Goal: Task Accomplishment & Management: Complete application form

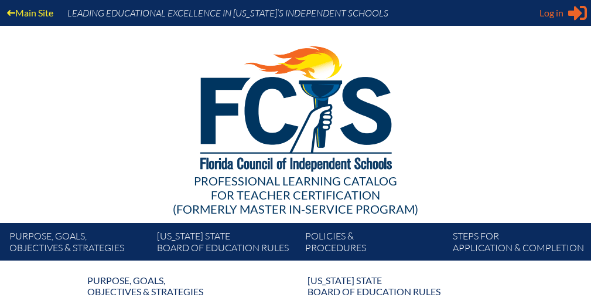
type input "[EMAIL_ADDRESS][DOMAIN_NAME]"
click at [559, 13] on span "Log in" at bounding box center [552, 13] width 24 height 14
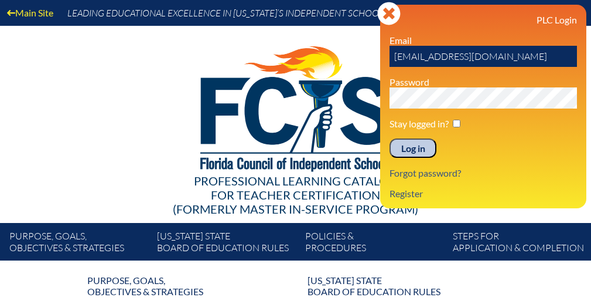
click at [414, 152] on input "Log in" at bounding box center [413, 148] width 47 height 20
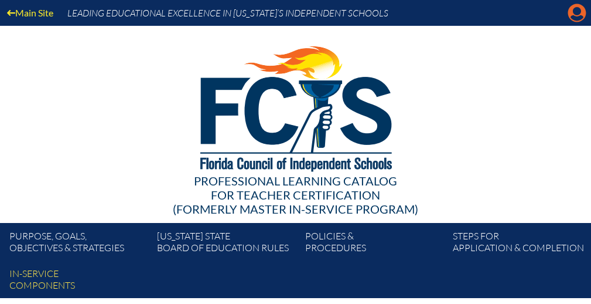
click at [577, 11] on icon "Manage account" at bounding box center [577, 13] width 19 height 19
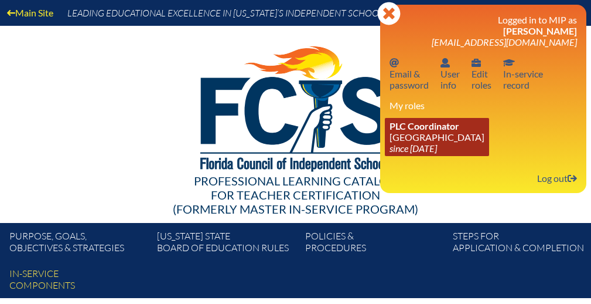
click at [414, 141] on link "PLC Coordinator [GEOGRAPHIC_DATA] since [DATE]" at bounding box center [437, 137] width 104 height 38
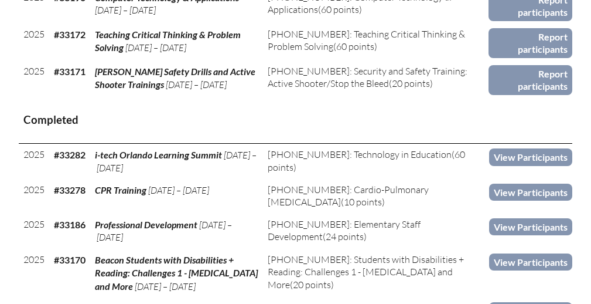
scroll to position [686, 0]
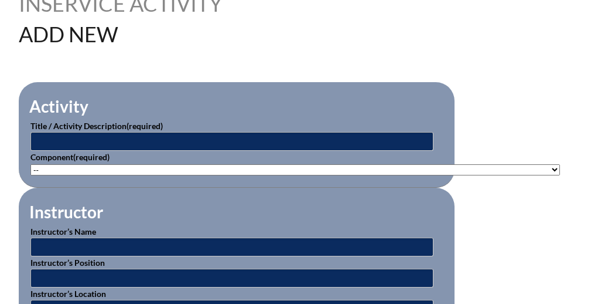
scroll to position [346, 0]
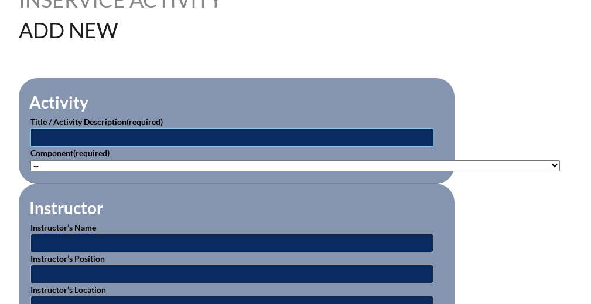
click at [369, 136] on input "text" at bounding box center [231, 137] width 403 height 19
type input "Professional Development"
click at [59, 162] on select"]"] "-- 1-000-001: Appropriate Art Activities 1-000-002: Concept and Art Process for…" at bounding box center [295, 165] width 530 height 11
select select"]"] "20491"
click at [30, 160] on select"]"] "-- 1-000-001: Appropriate Art Activities 1-000-002: Concept and Art Process for…" at bounding box center [295, 165] width 530 height 11
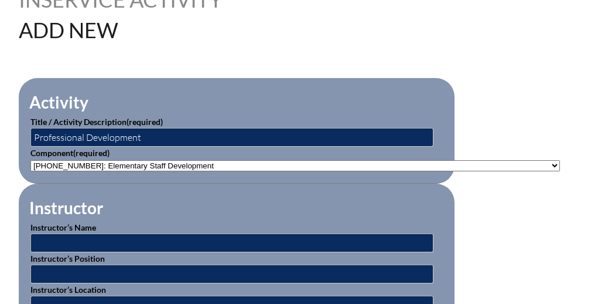
click at [190, 193] on fieldset "Instructor Instructor’s Name Instructor’s Position Instructor’s Location Instru…" at bounding box center [237, 270] width 436 height 174
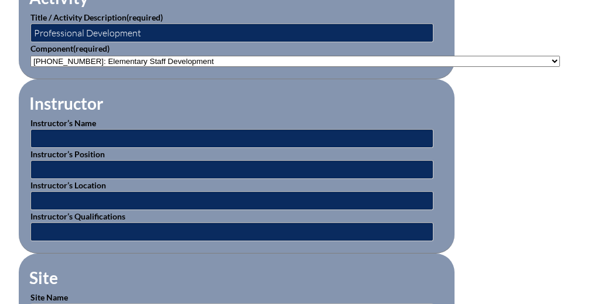
scroll to position [459, 0]
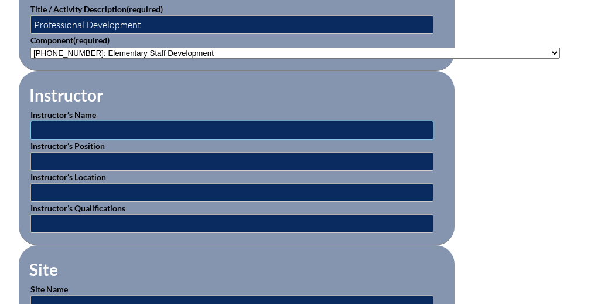
click at [180, 131] on input "text" at bounding box center [231, 130] width 403 height 19
type input "Facilitator"
click at [164, 161] on input "text" at bounding box center [231, 161] width 403 height 19
type input "facilitator"
click at [64, 132] on input "Facilitator" at bounding box center [231, 130] width 403 height 19
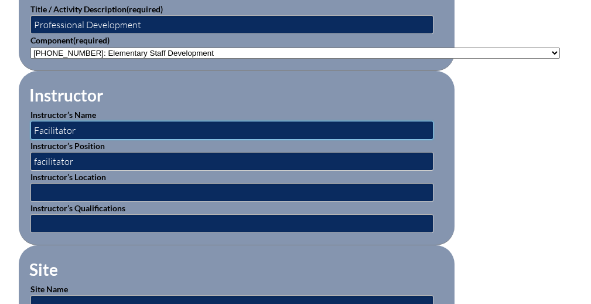
click at [64, 132] on input "Facilitator" at bounding box center [231, 130] width 403 height 19
paste input "ennifer Disch"
type input "Jennifer Disch"
click at [71, 193] on input "text" at bounding box center [231, 192] width 403 height 19
type input "[GEOGRAPHIC_DATA]"
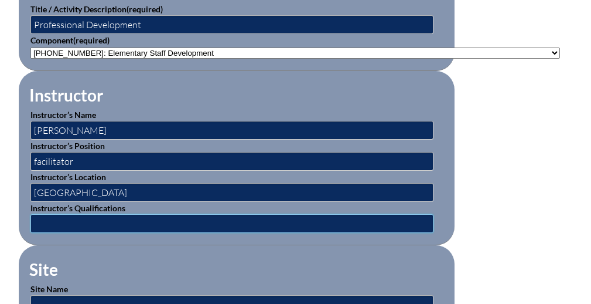
click at [117, 214] on input "text" at bounding box center [231, 223] width 403 height 19
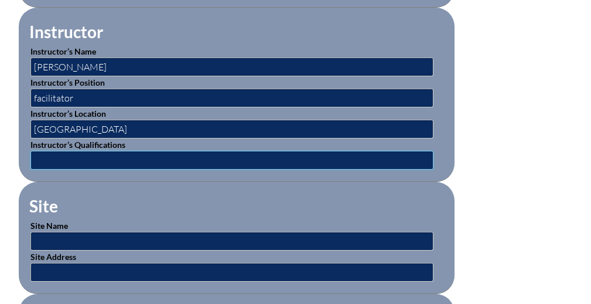
scroll to position [528, 0]
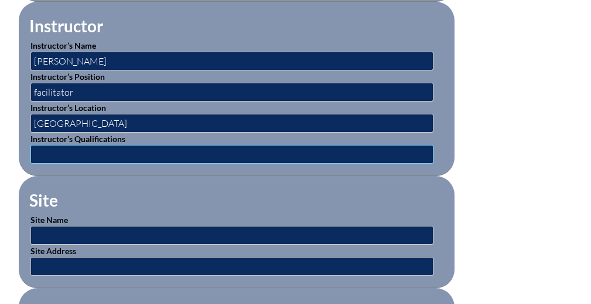
click at [121, 147] on input "text" at bounding box center [231, 154] width 403 height 19
type input "expert"
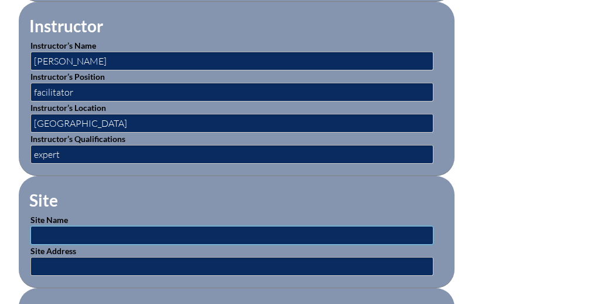
click at [107, 232] on input "text" at bounding box center [231, 235] width 403 height 19
type input "[GEOGRAPHIC_DATA]"
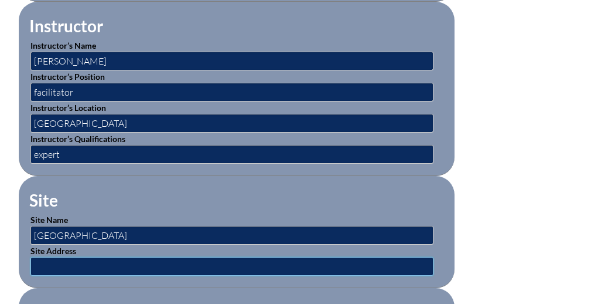
click at [112, 257] on input "text" at bounding box center [231, 266] width 403 height 19
type input "1450 S Orlando Ave"
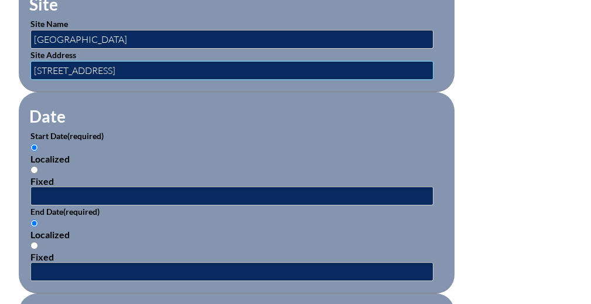
scroll to position [731, 0]
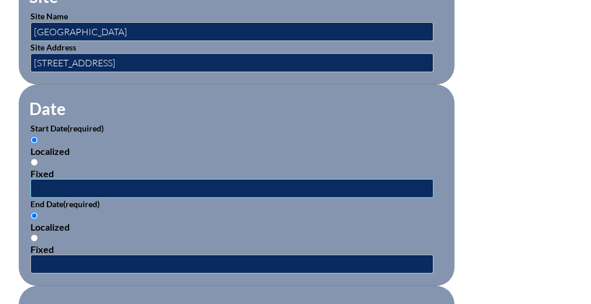
click at [90, 182] on input "text" at bounding box center [231, 188] width 403 height 19
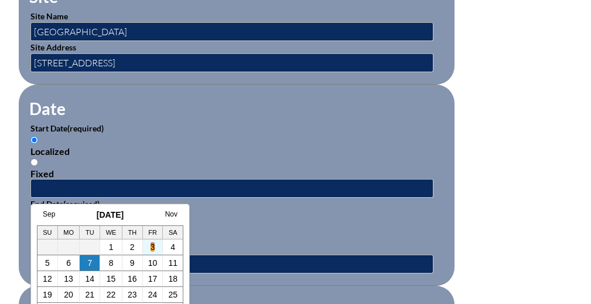
click at [155, 247] on link "3" at bounding box center [153, 246] width 5 height 9
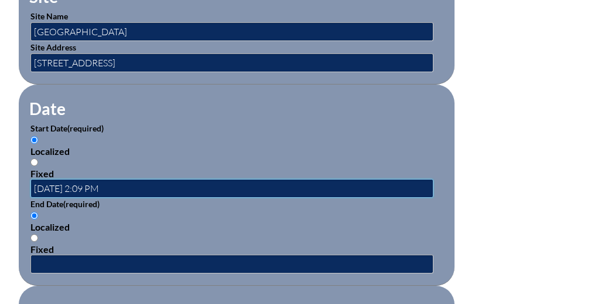
click at [91, 185] on input "2025-10-03 2:09 PM" at bounding box center [231, 188] width 403 height 19
type input "2025-10-03 8:00 AM"
click at [107, 263] on input "text" at bounding box center [231, 263] width 403 height 19
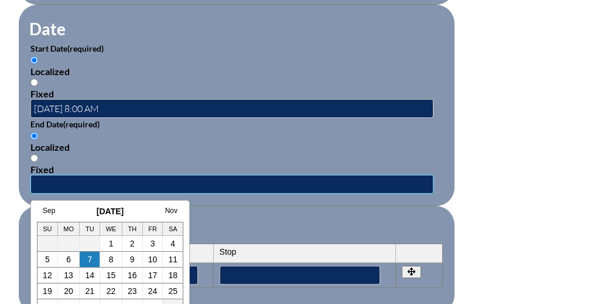
scroll to position [813, 0]
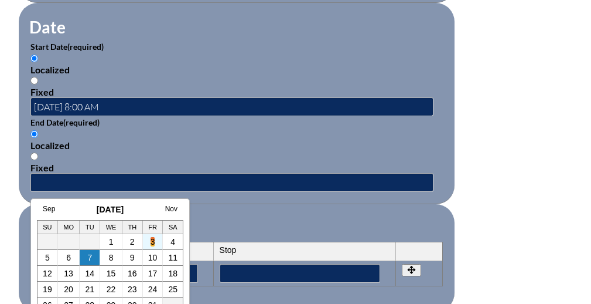
click at [154, 241] on link "3" at bounding box center [153, 241] width 5 height 9
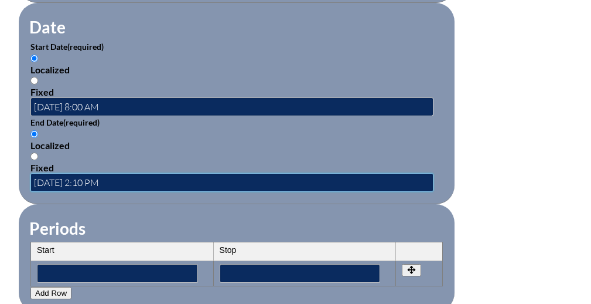
click at [90, 179] on input "2025-10-03 2:10 PM" at bounding box center [231, 182] width 403 height 19
type input "2025-10-03 4:00 PM"
click at [160, 145] on div "Localized" at bounding box center [236, 144] width 413 height 11
click at [38, 138] on input "Localized" at bounding box center [34, 134] width 8 height 8
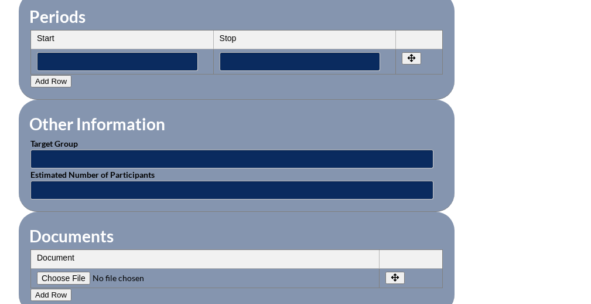
scroll to position [1027, 0]
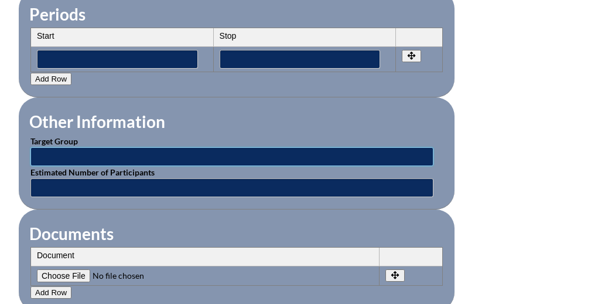
click at [149, 149] on input "text" at bounding box center [231, 156] width 403 height 19
type input "faculty"
click at [115, 190] on input "text" at bounding box center [231, 187] width 403 height 19
type input "50"
click at [127, 213] on fieldset "Documents Document No rows created Add new row Document Remove File Undo Remove…" at bounding box center [237, 259] width 436 height 101
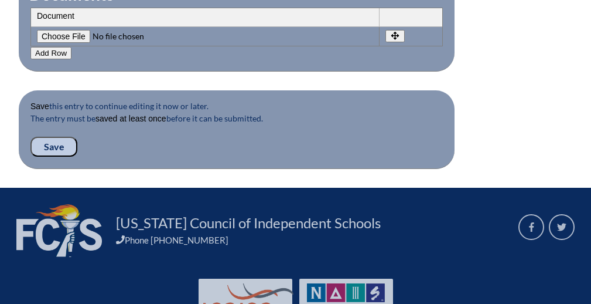
scroll to position [1269, 0]
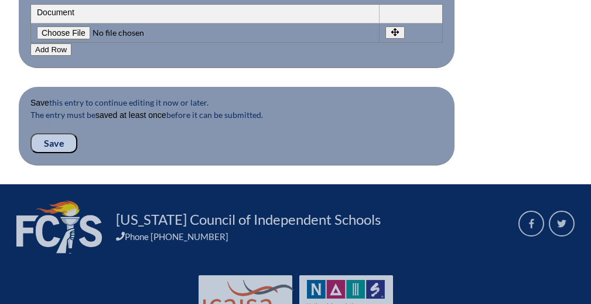
click at [48, 141] on input "Save" at bounding box center [53, 143] width 47 height 20
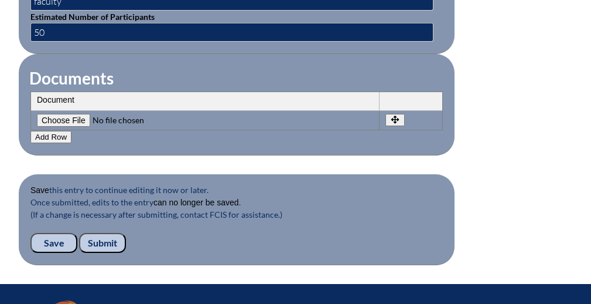
scroll to position [1188, 0]
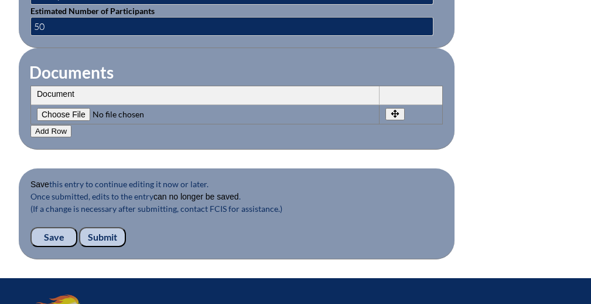
click at [108, 237] on input "Submit" at bounding box center [102, 237] width 47 height 20
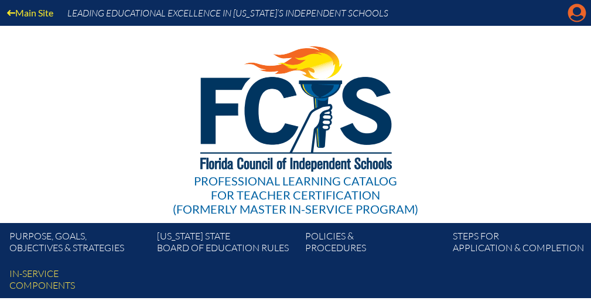
click at [573, 13] on icon at bounding box center [577, 13] width 18 height 18
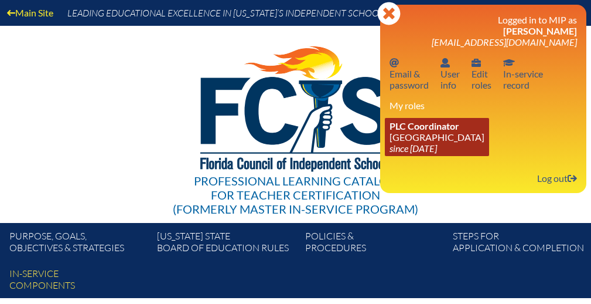
click at [419, 141] on link "PLC Coordinator Park Maitland School since 2024 Apr 8" at bounding box center [437, 137] width 104 height 38
